Goal: Information Seeking & Learning: Learn about a topic

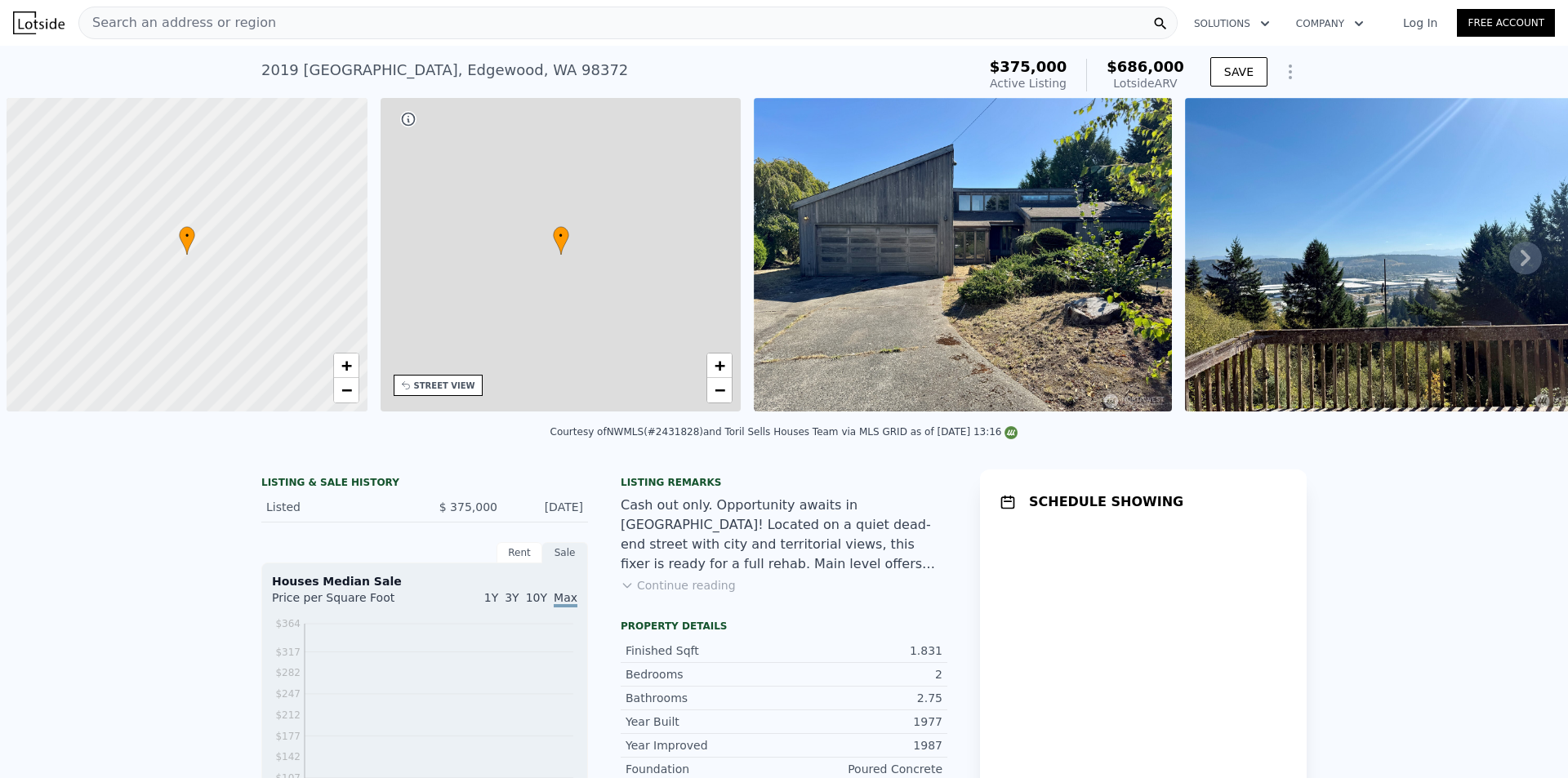
scroll to position [0, 7]
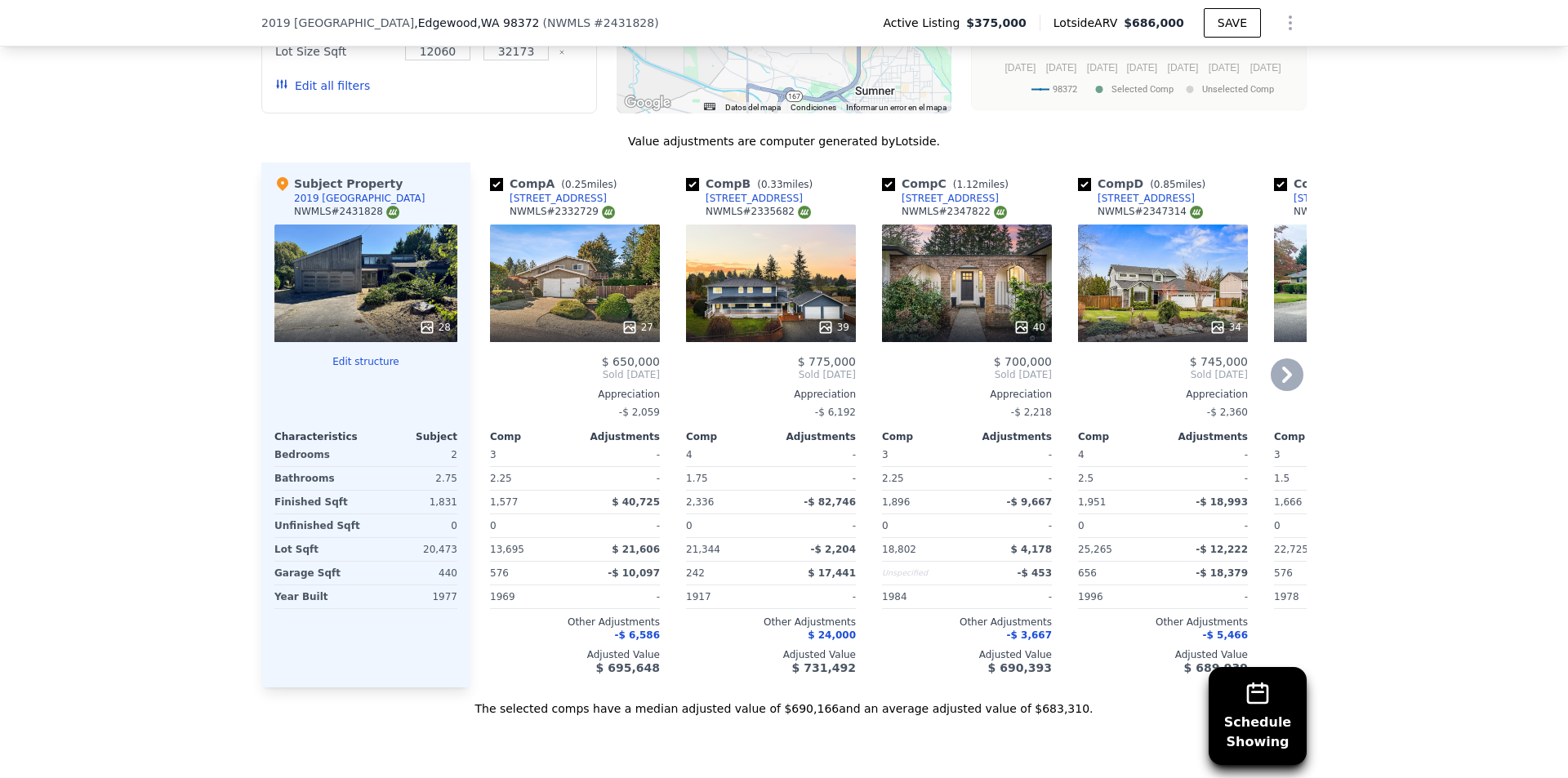
scroll to position [1873, 0]
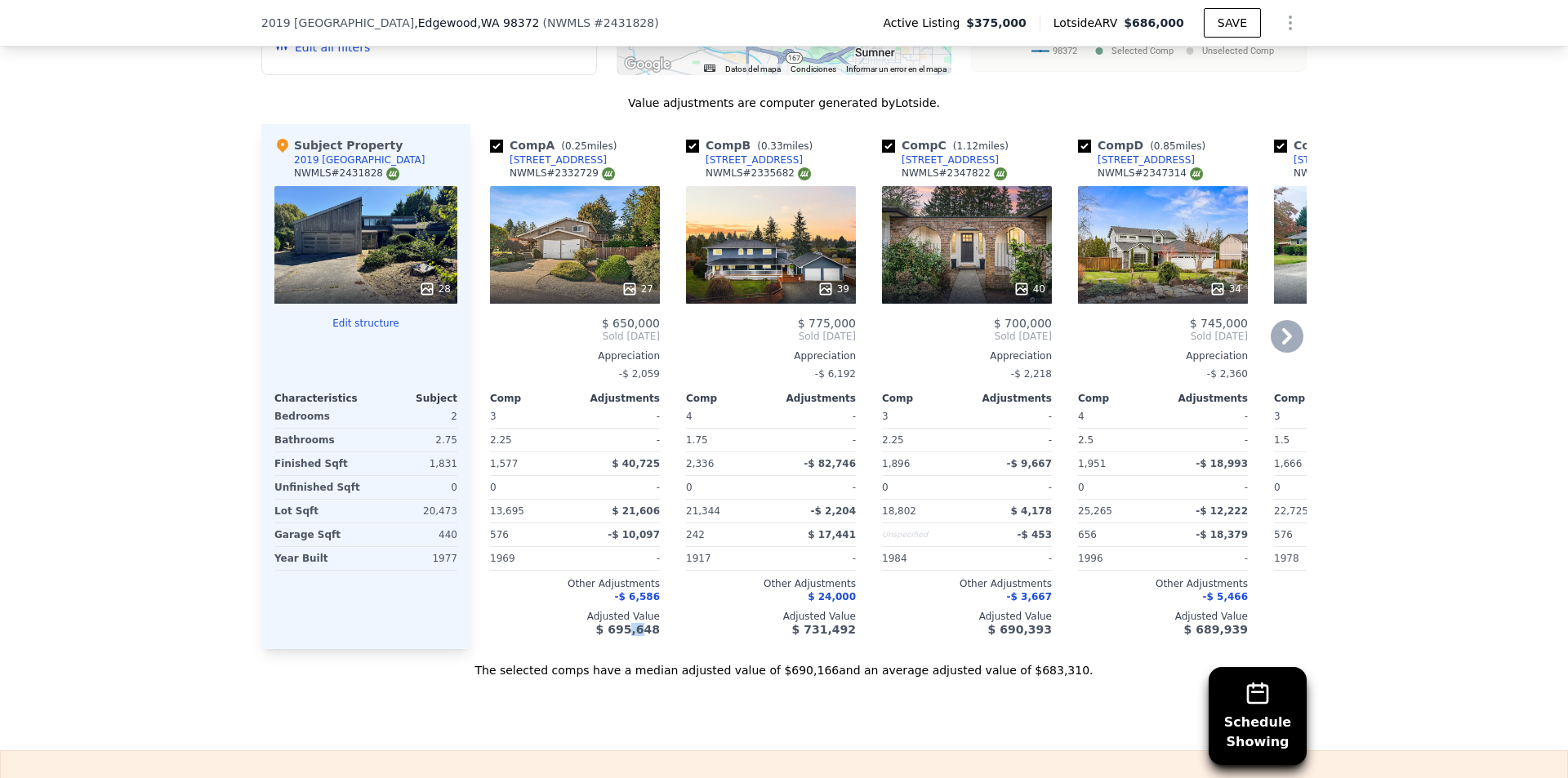
drag, startPoint x: 643, startPoint y: 660, endPoint x: 629, endPoint y: 667, distance: 15.7
click at [629, 649] on div "Comp A ( 0.25 miles) [STREET_ADDRESS] # 2332729 27 $ 650,000 Sold [DATE] Apprec…" at bounding box center [888, 387] width 836 height 525
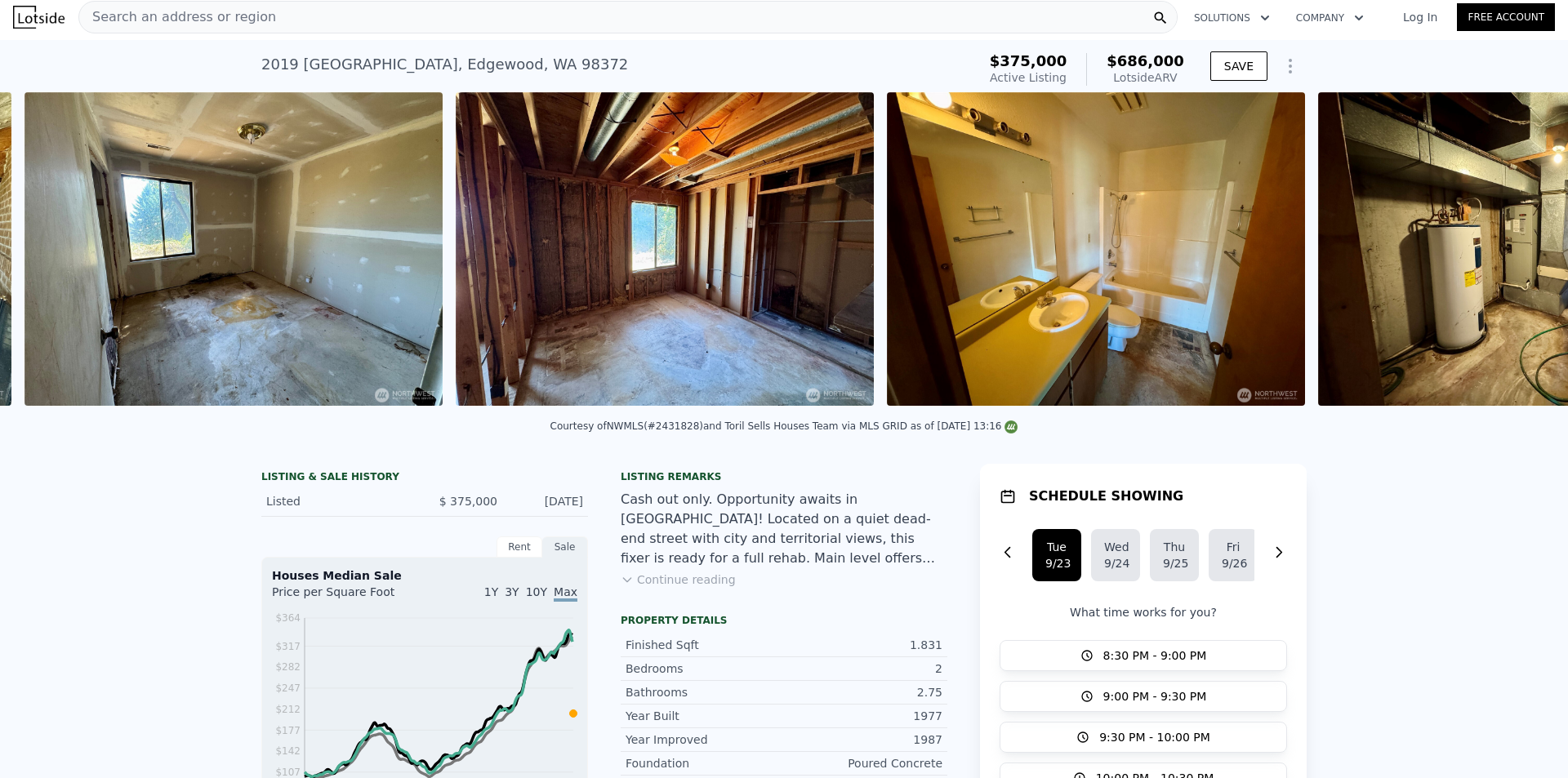
scroll to position [0, 8881]
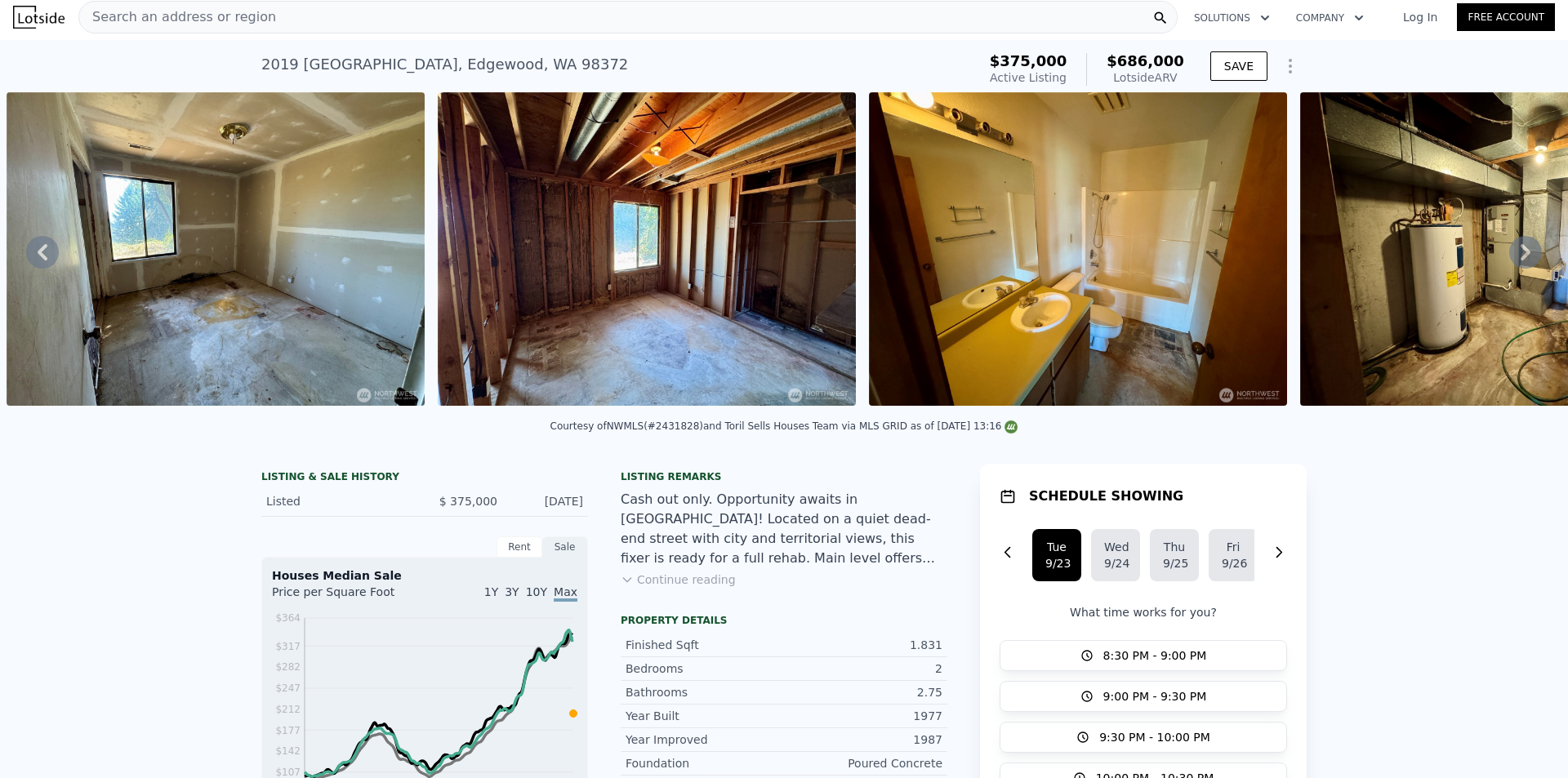
click at [670, 588] on button "Continue reading" at bounding box center [678, 580] width 116 height 17
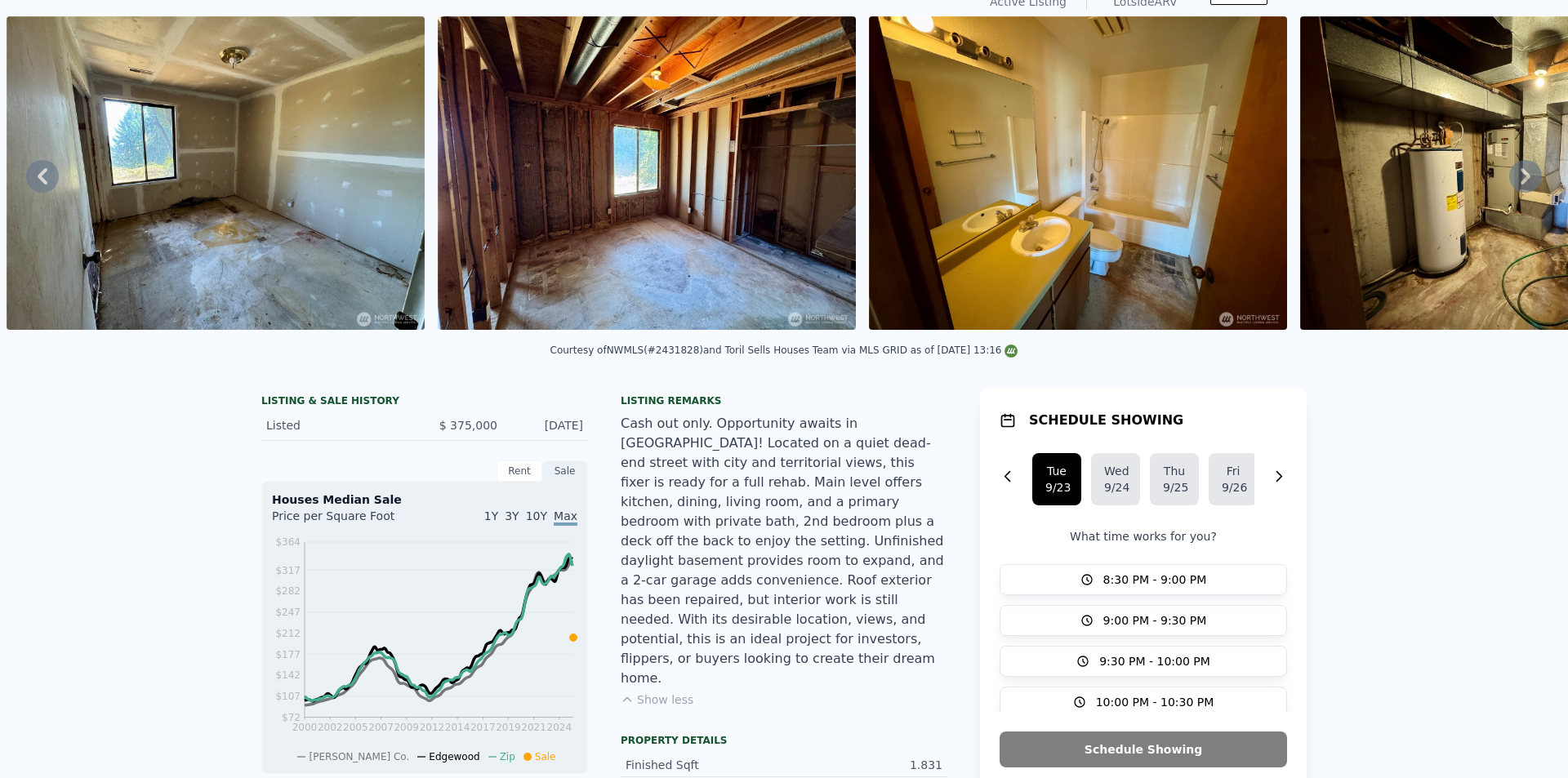
scroll to position [6, 0]
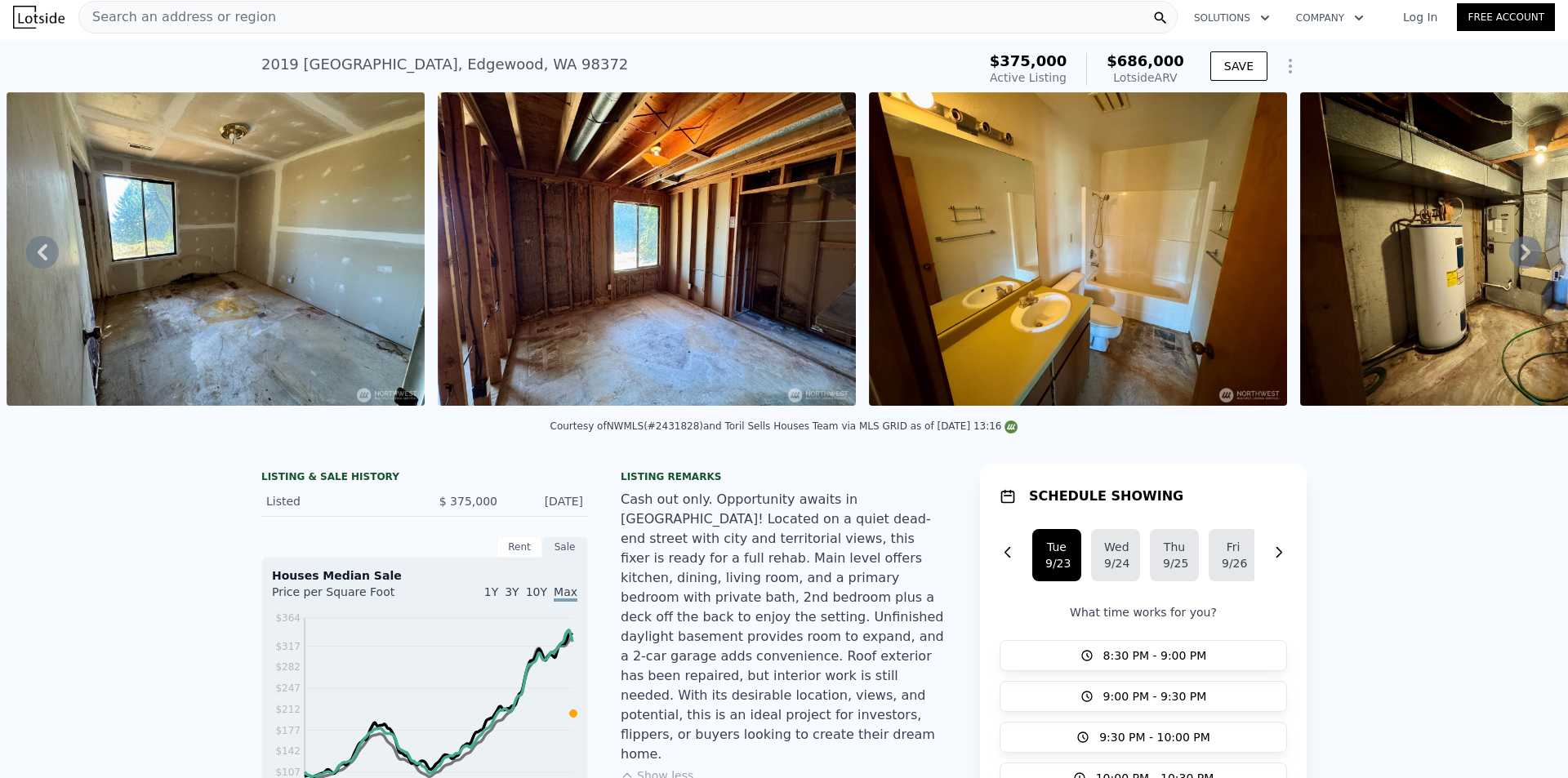
drag, startPoint x: 1134, startPoint y: 409, endPoint x: 1236, endPoint y: 409, distance: 102.0
click at [1236, 409] on div at bounding box center [1077, 252] width 431 height 320
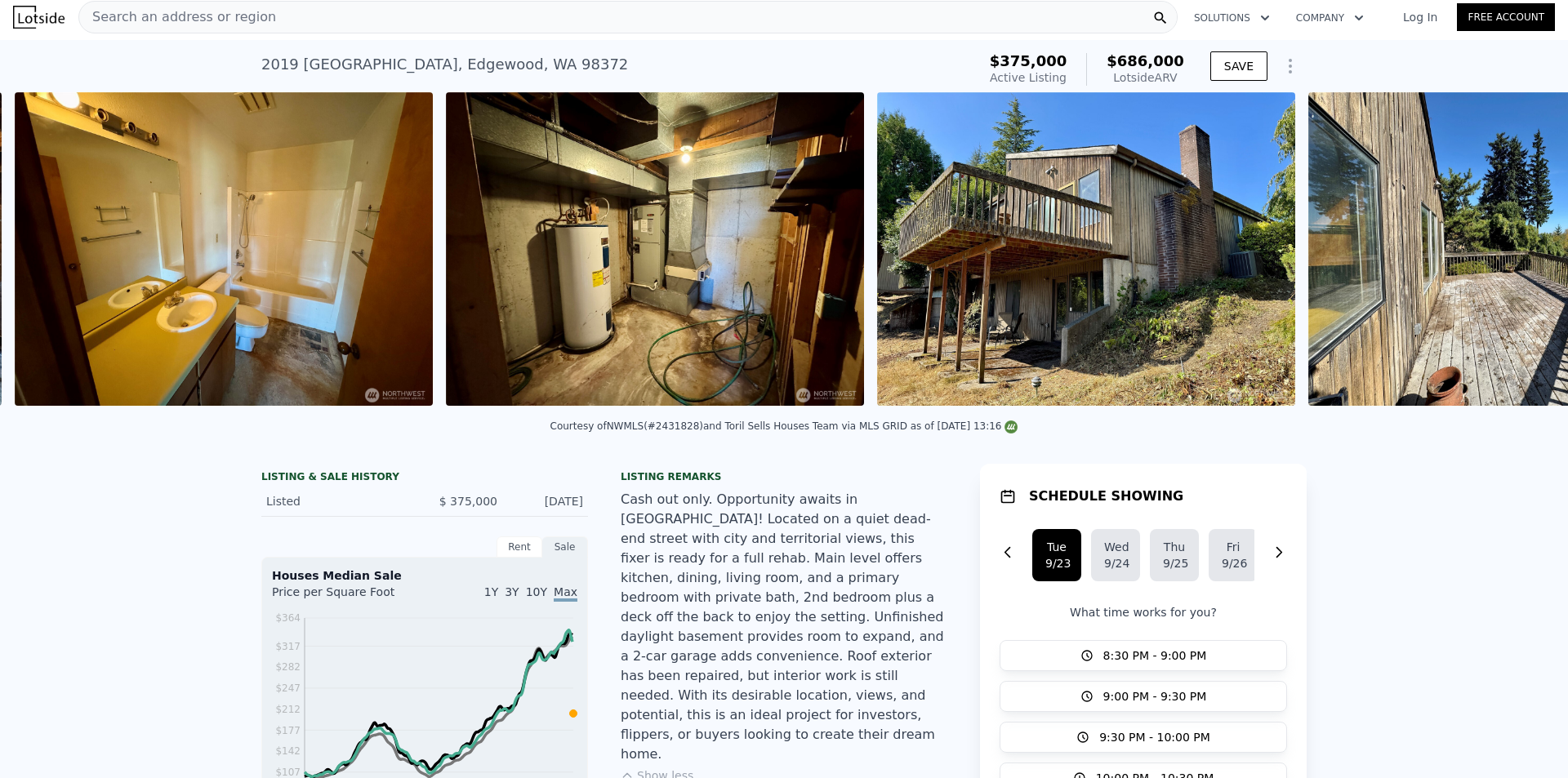
scroll to position [0, 9743]
